Goal: Find contact information: Find contact information

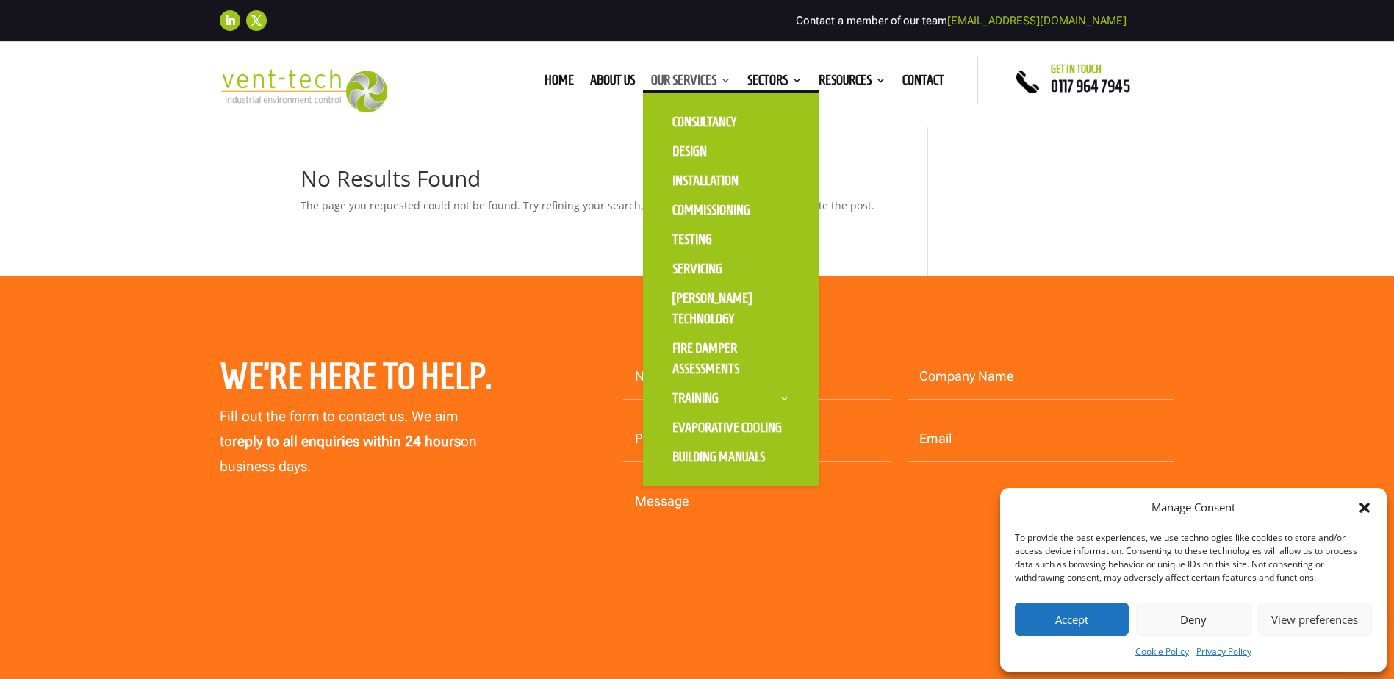
click at [674, 75] on link "Our Services" at bounding box center [691, 83] width 80 height 16
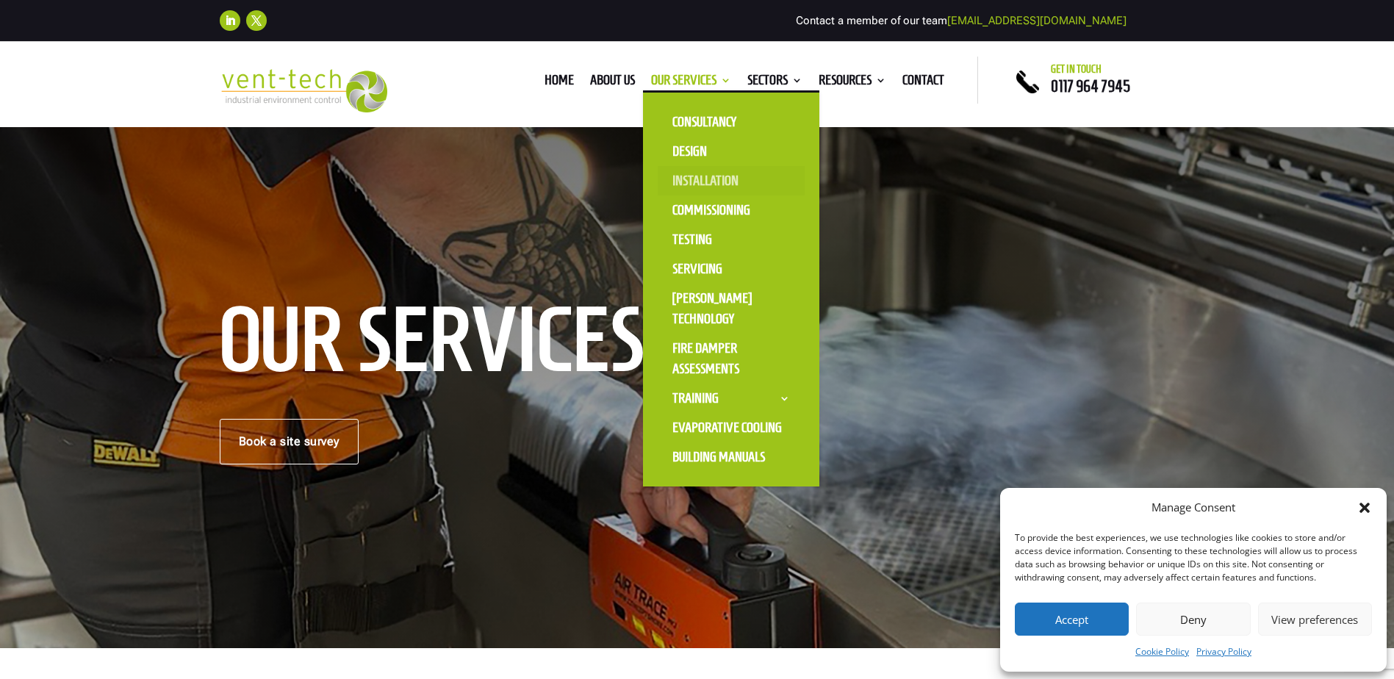
click at [709, 183] on link "Installation" at bounding box center [731, 180] width 147 height 29
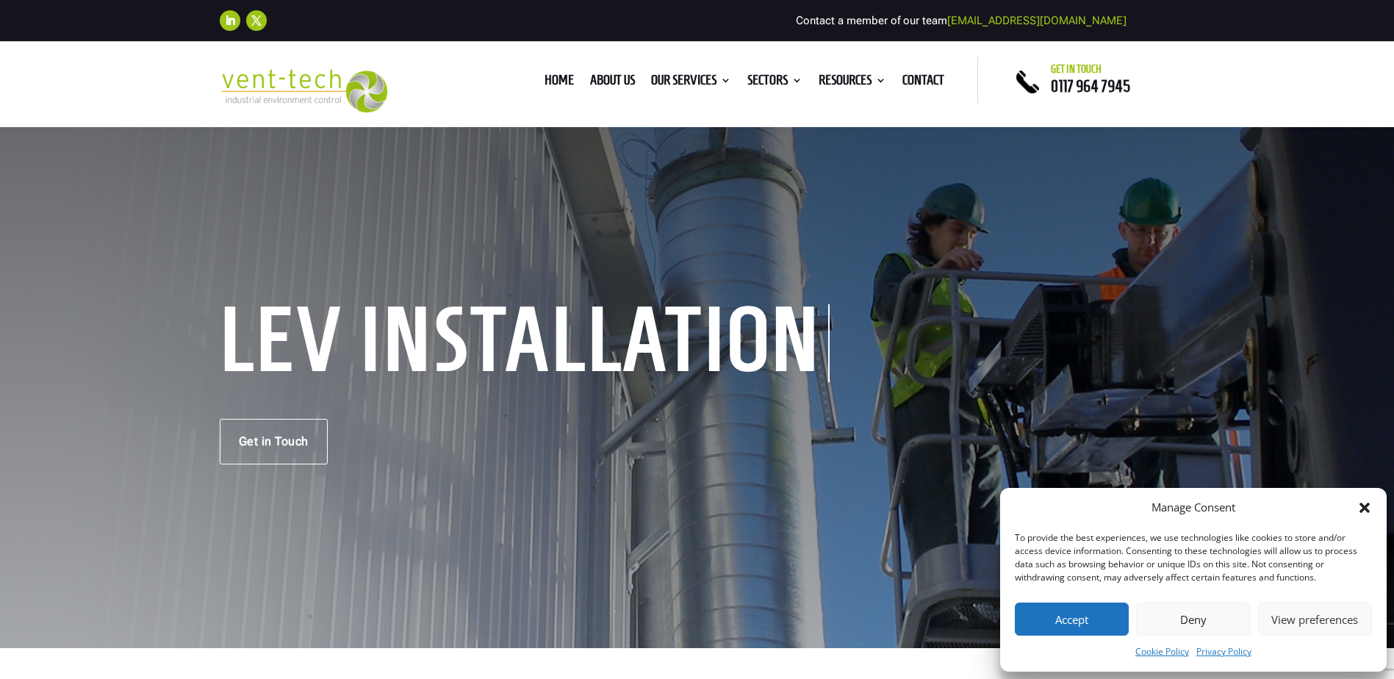
click at [1058, 614] on button "Accept" at bounding box center [1072, 618] width 114 height 33
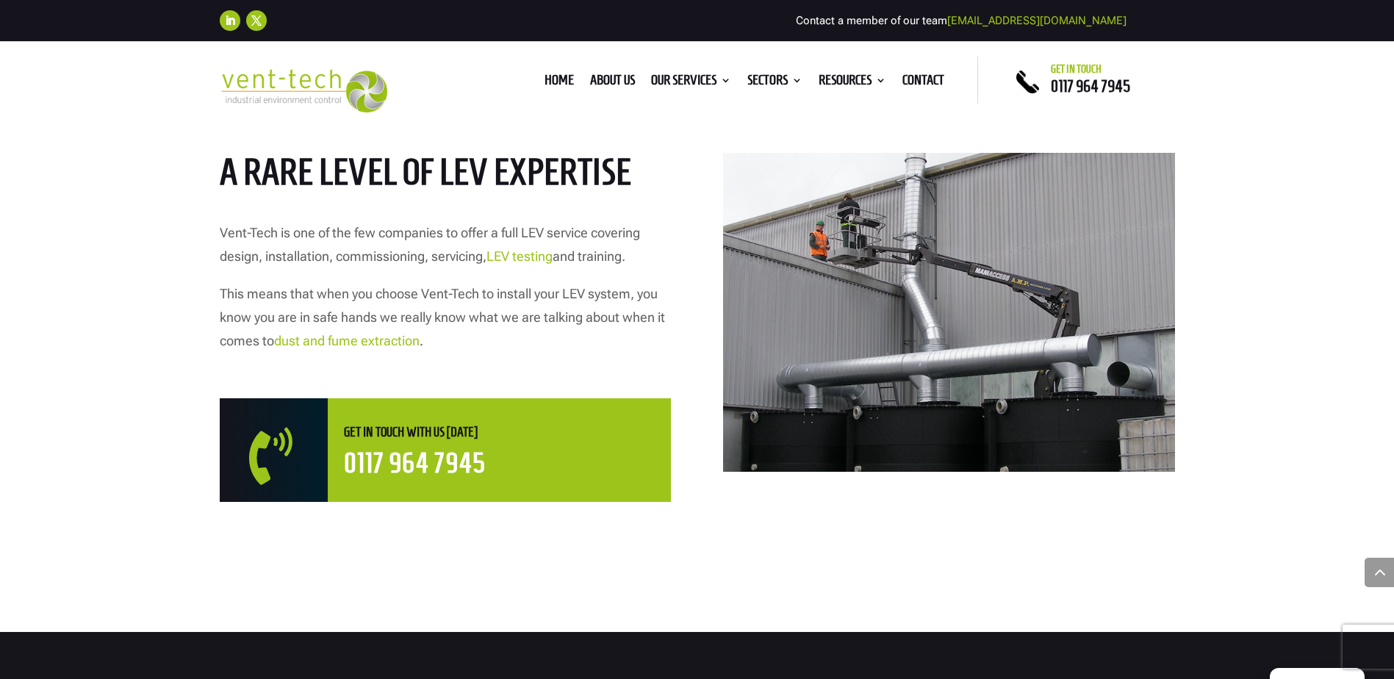
scroll to position [735, 0]
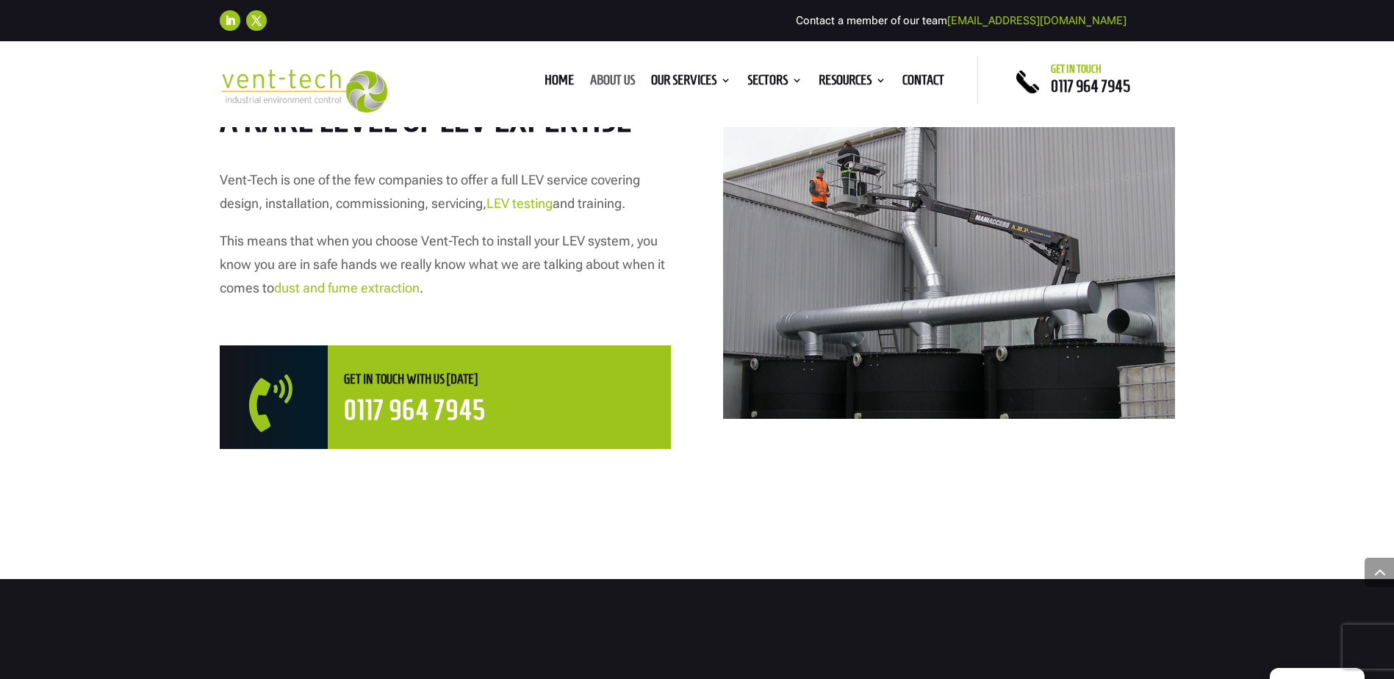
click at [597, 77] on link "About us" at bounding box center [612, 83] width 45 height 16
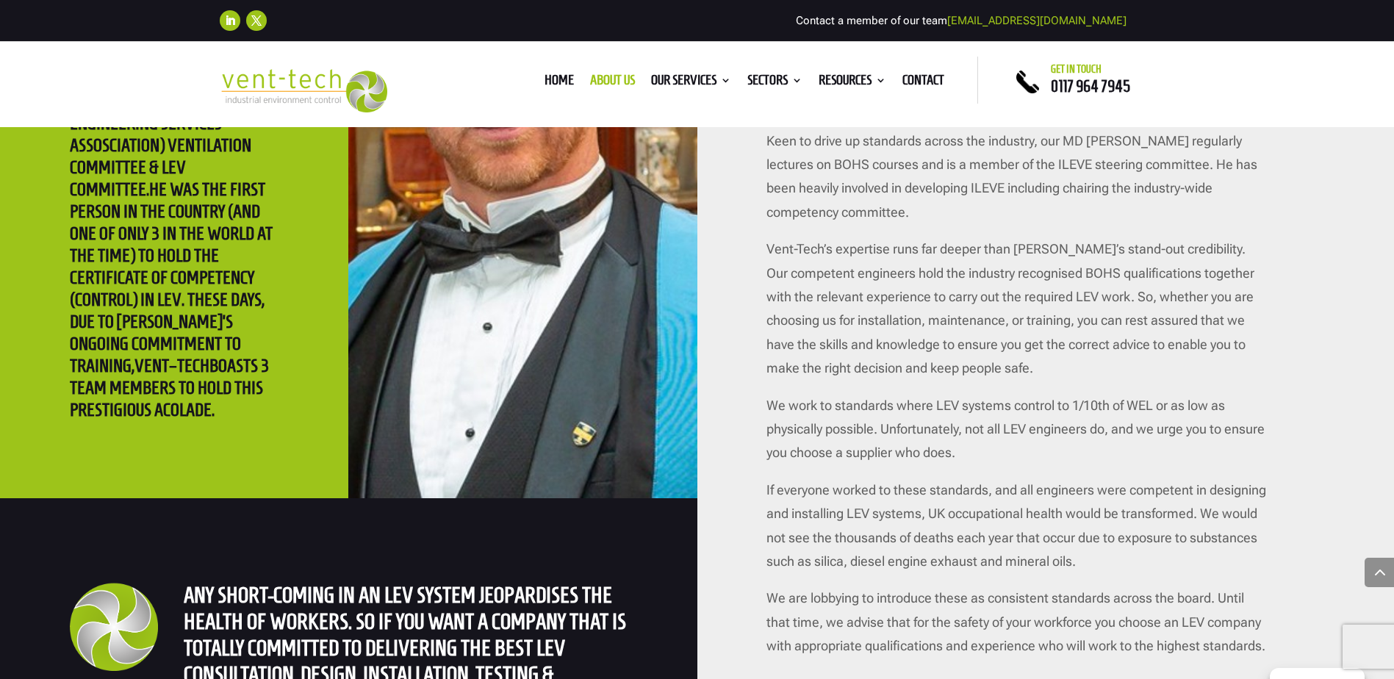
scroll to position [3012, 0]
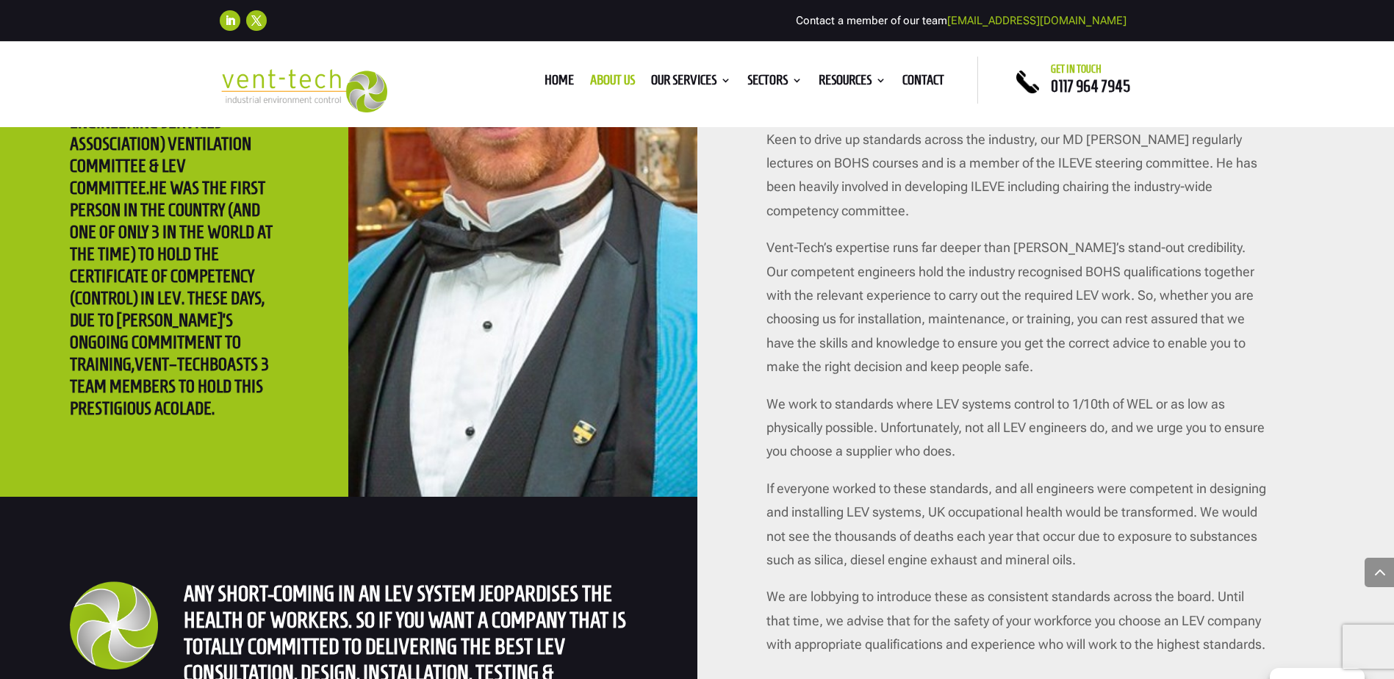
click at [1051, 23] on link "[EMAIL_ADDRESS][DOMAIN_NAME]" at bounding box center [1036, 20] width 179 height 13
